Goal: Information Seeking & Learning: Learn about a topic

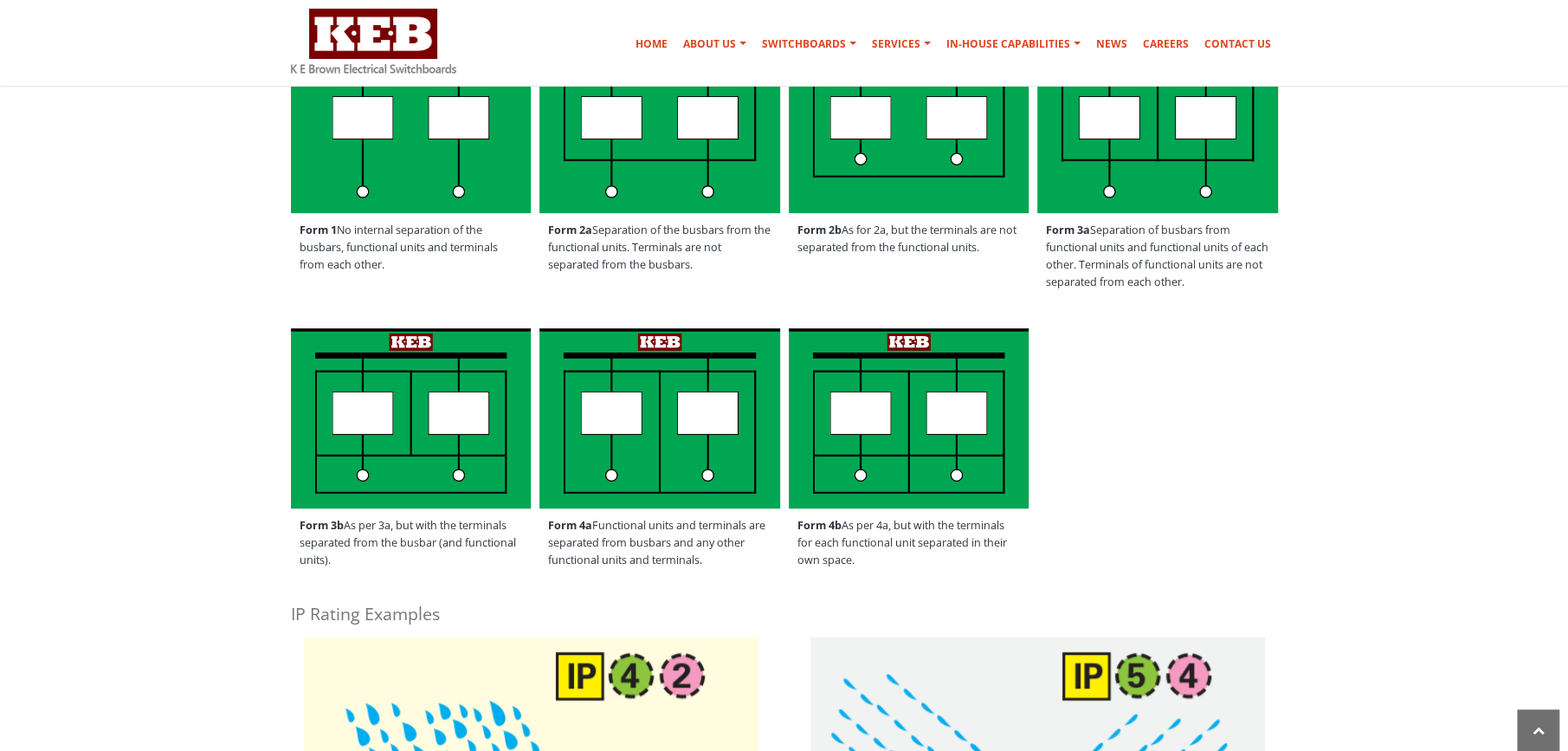
scroll to position [606, 0]
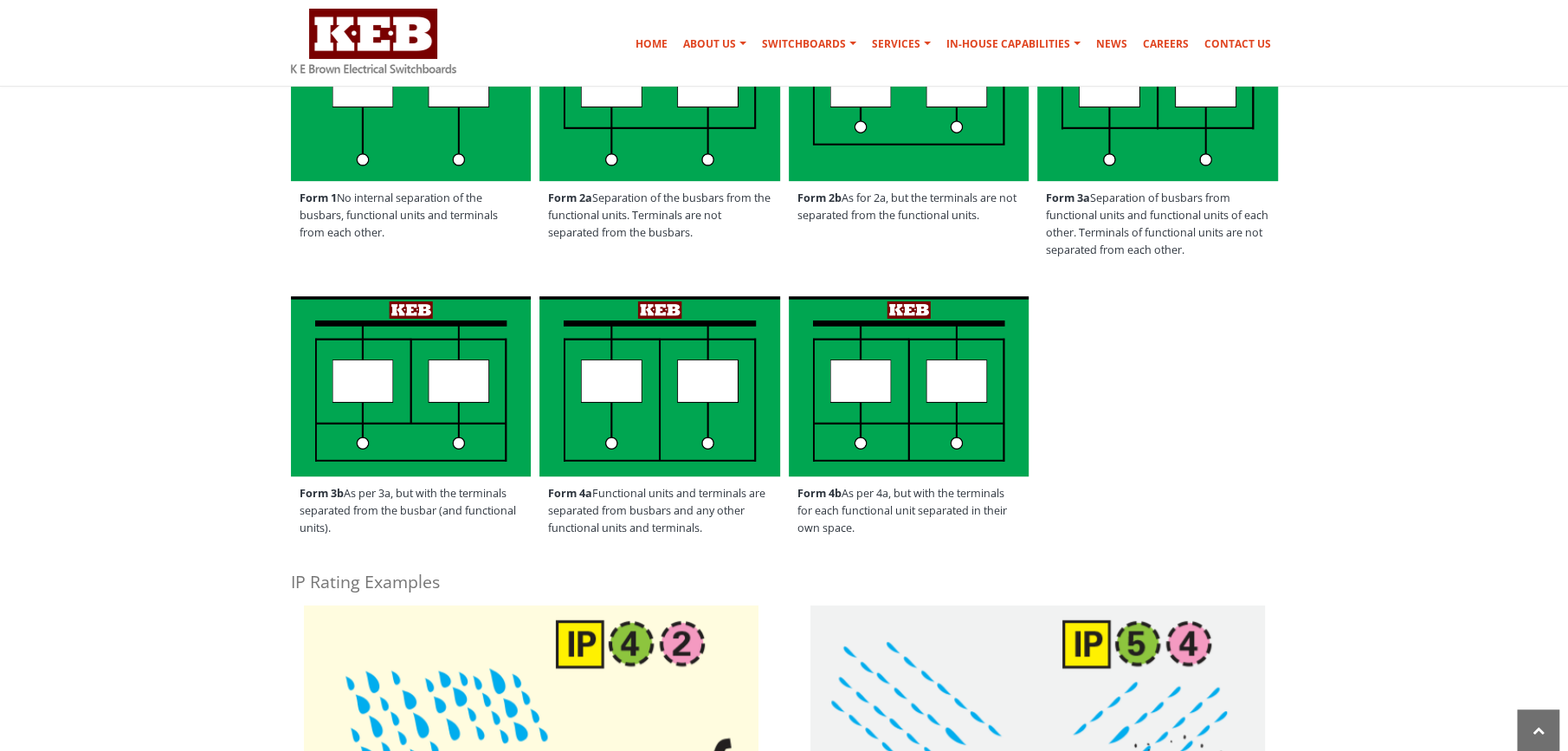
drag, startPoint x: 347, startPoint y: 491, endPoint x: 477, endPoint y: 550, distance: 142.8
click at [477, 550] on div "Form 3b As per 3a, but with the terminals separated from the busbar (and functi…" at bounding box center [410, 424] width 249 height 265
drag, startPoint x: 477, startPoint y: 550, endPoint x: 492, endPoint y: 537, distance: 19.8
click at [480, 549] on div "Form 3b As per 3a, but with the terminals separated from the busbar (and functi…" at bounding box center [410, 424] width 249 height 265
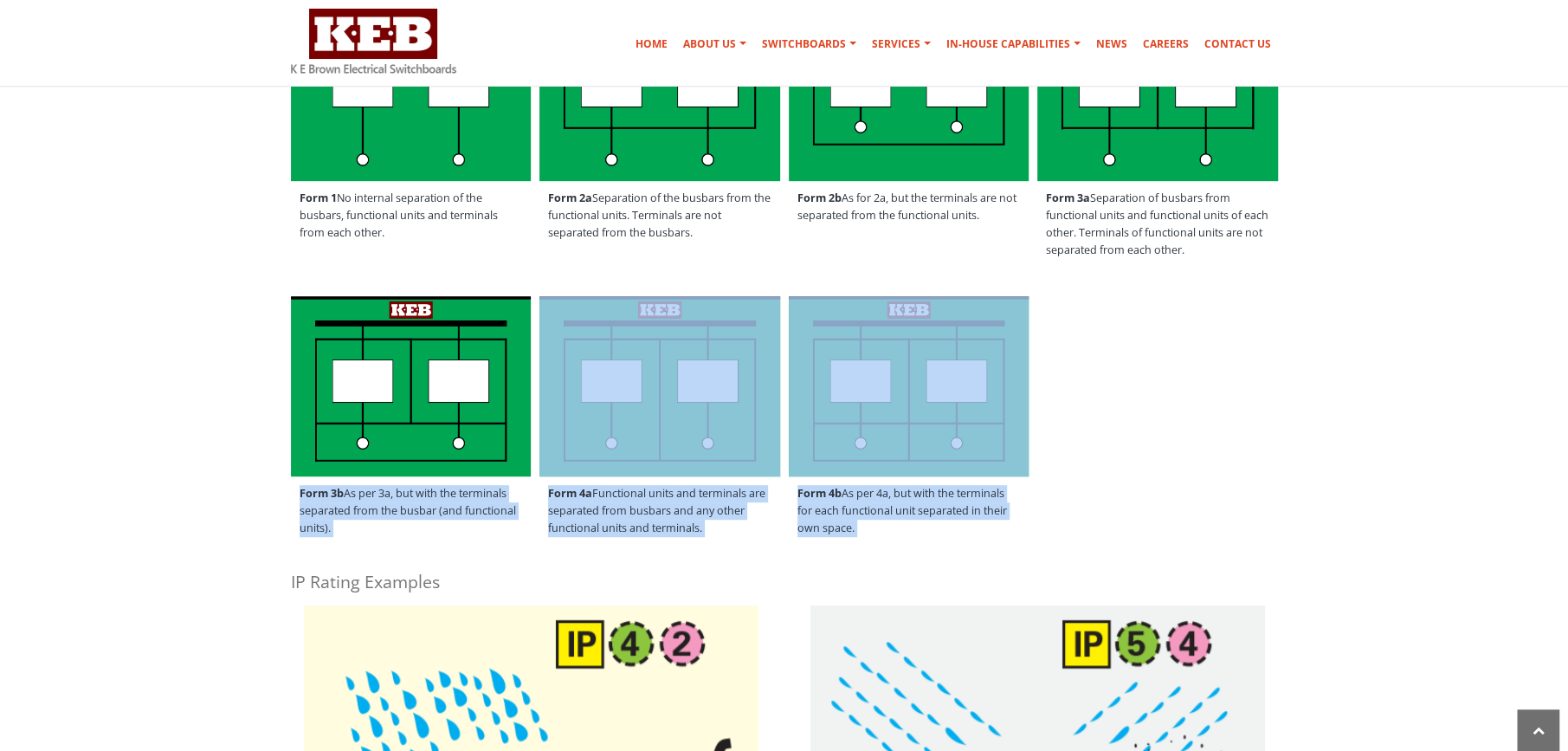
drag, startPoint x: 276, startPoint y: 488, endPoint x: 1012, endPoint y: 542, distance: 738.0
click at [1012, 542] on span "Form 4b As per 4a, but with the terminals for each functional unit separated in…" at bounding box center [909, 511] width 240 height 69
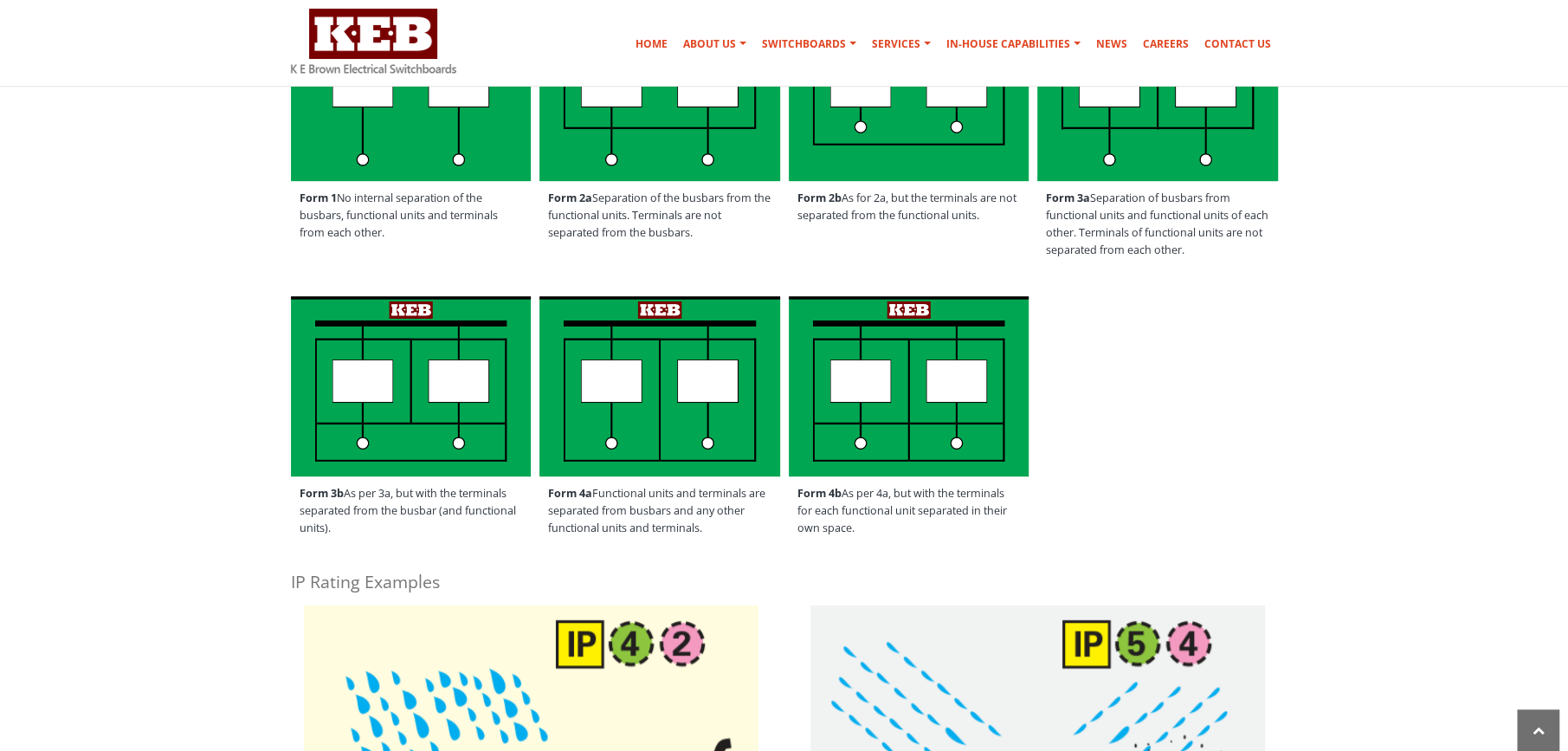
drag, startPoint x: 1017, startPoint y: 543, endPoint x: 263, endPoint y: 478, distance: 756.8
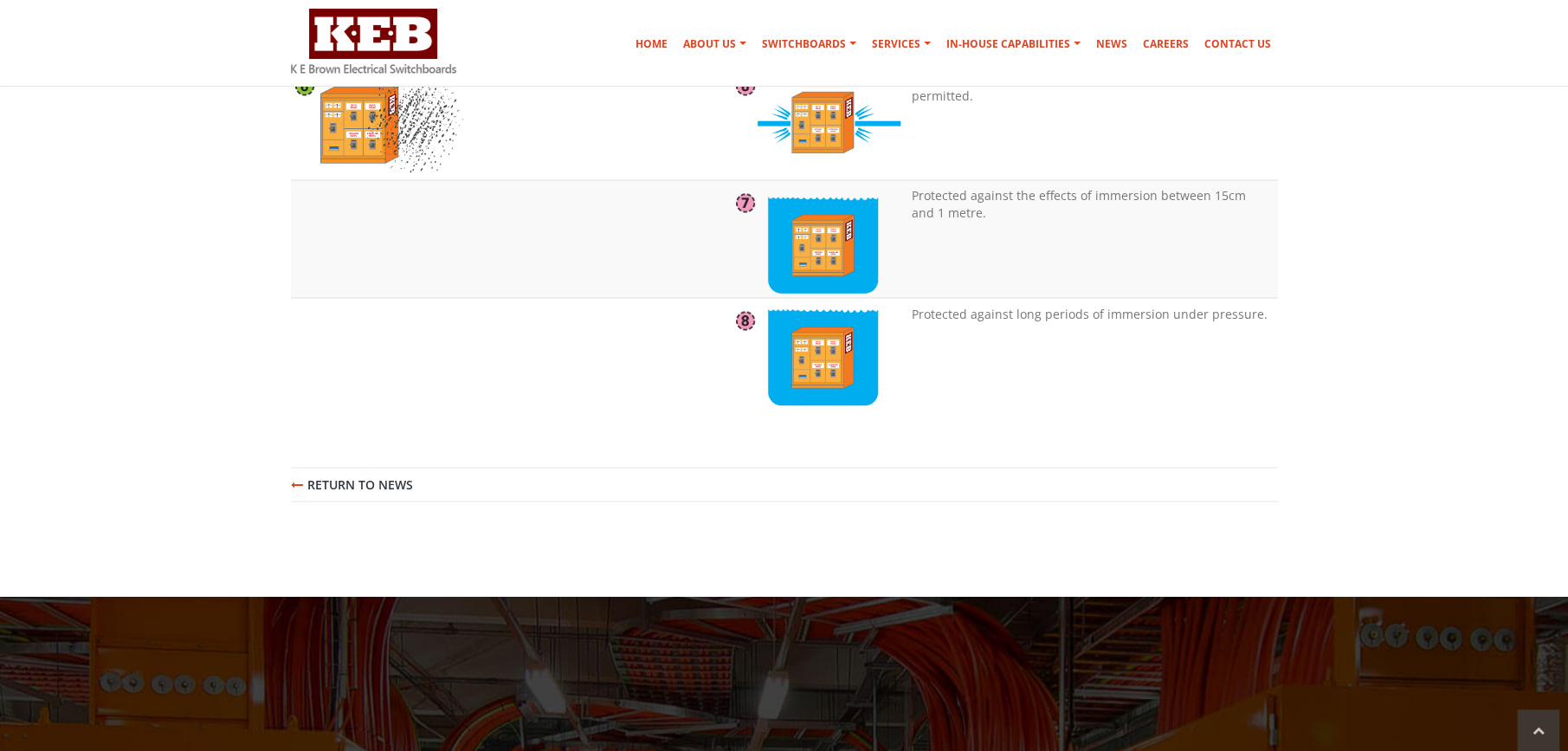
scroll to position [2628, 0]
